Goal: Task Accomplishment & Management: Use online tool/utility

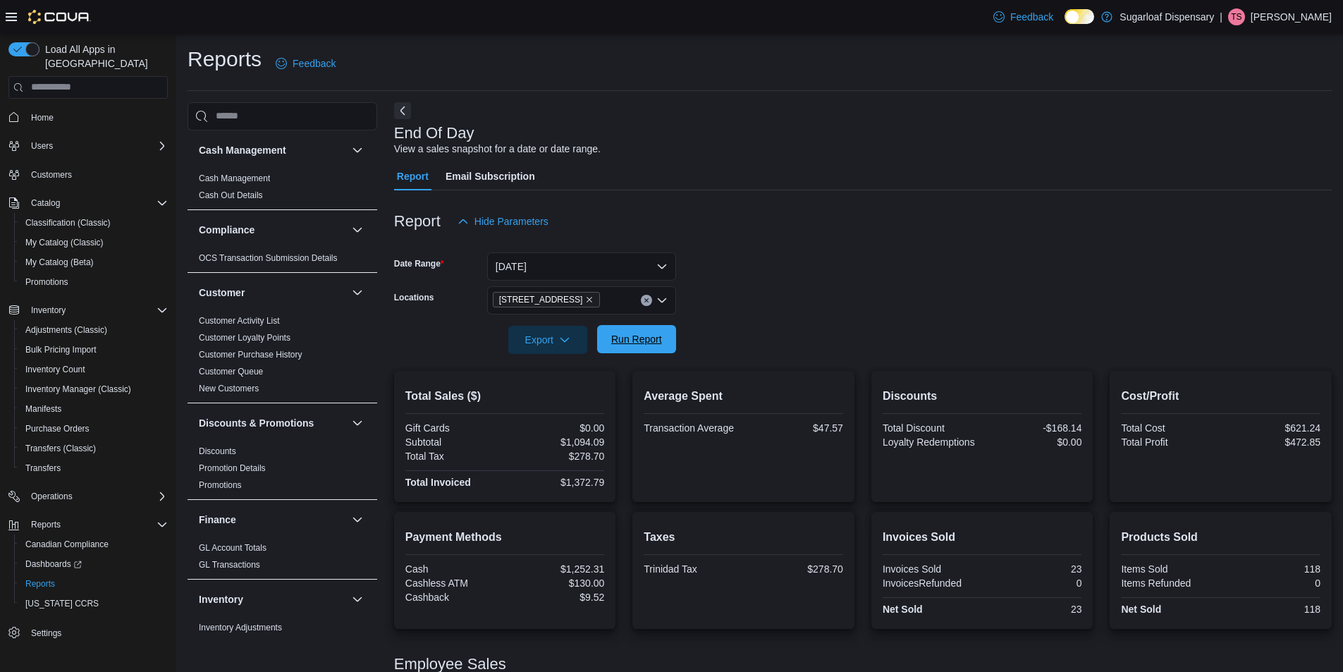
click at [655, 343] on span "Run Report" at bounding box center [636, 339] width 51 height 14
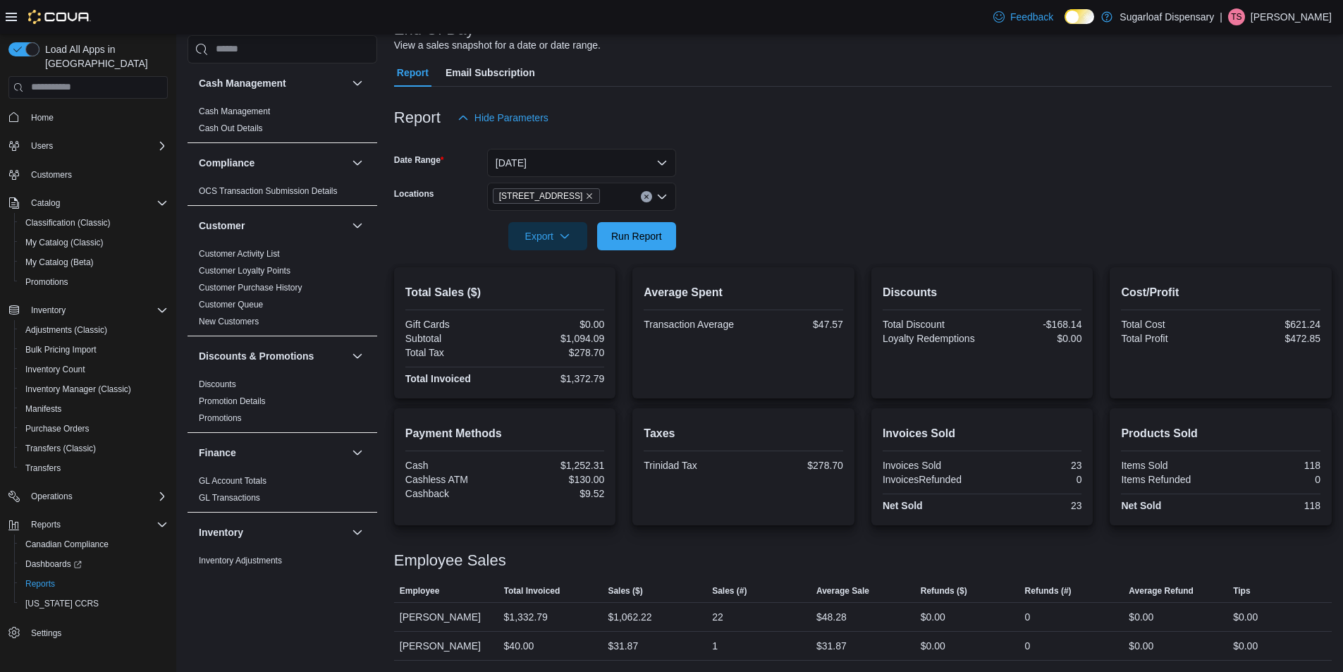
scroll to position [104, 0]
click at [654, 237] on span "Run Report" at bounding box center [636, 235] width 51 height 14
